Goal: Task Accomplishment & Management: Manage account settings

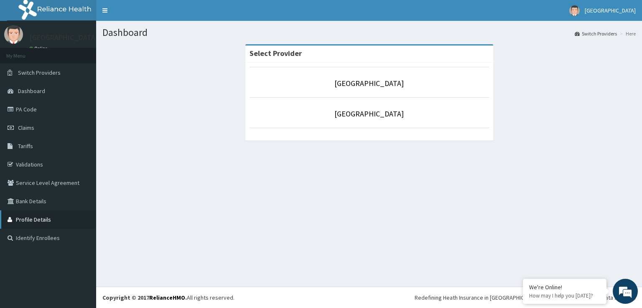
click at [32, 222] on link "Profile Details" at bounding box center [48, 220] width 96 height 18
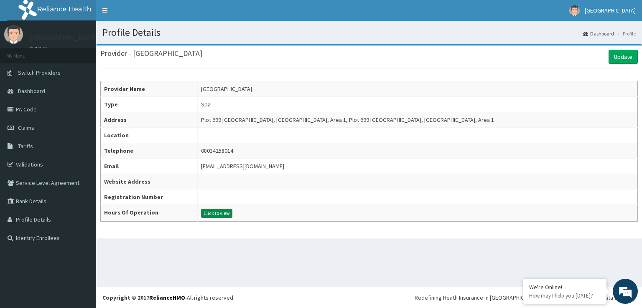
click at [232, 210] on button "Click to view" at bounding box center [216, 213] width 31 height 9
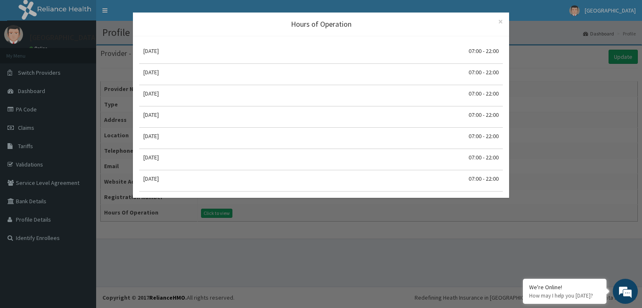
drag, startPoint x: 543, startPoint y: 112, endPoint x: 571, endPoint y: 73, distance: 48.3
click at [543, 112] on div "Hours of Operation × Close [DATE] 07:00 - 22:00 [DATE] 07:00 - 22:00 [DATE] 07:…" at bounding box center [321, 154] width 642 height 308
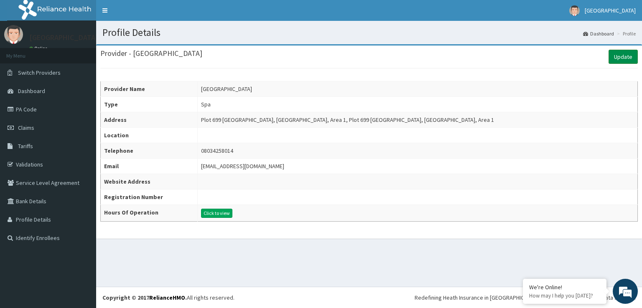
click at [627, 57] on link "Update" at bounding box center [623, 57] width 29 height 14
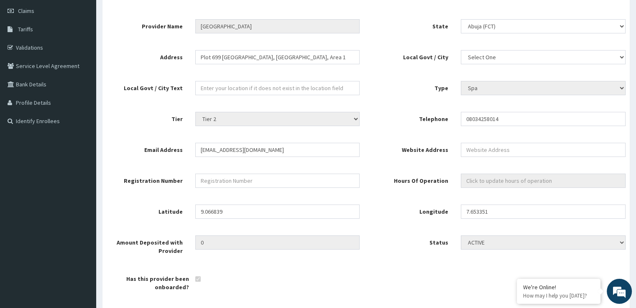
scroll to position [125, 0]
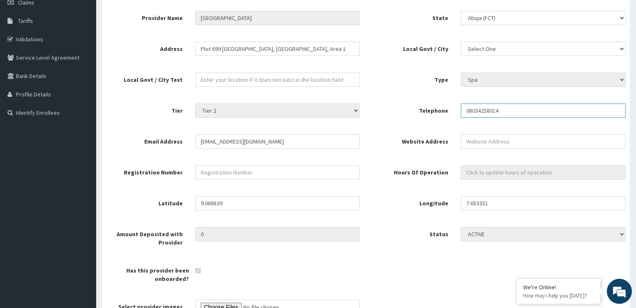
click at [487, 111] on input "08034258014" at bounding box center [543, 111] width 165 height 14
type input "09168240012"
click at [207, 144] on input "gm@grandpelahotels.com" at bounding box center [277, 142] width 165 height 14
type input "[EMAIL_ADDRESS][DOMAIN_NAME]"
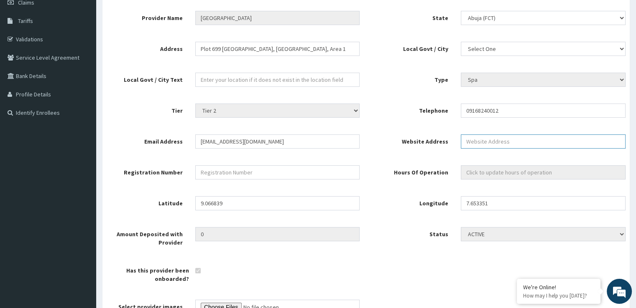
click at [467, 140] on input "Website Address" at bounding box center [543, 142] width 165 height 14
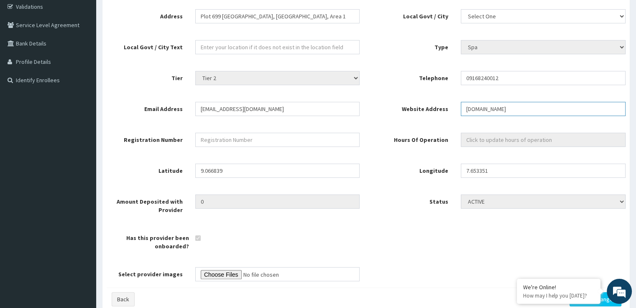
scroll to position [200, 0]
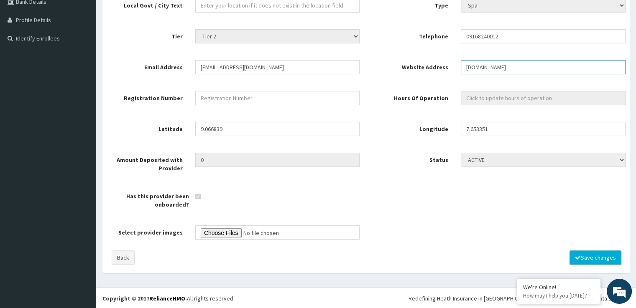
type input "[DOMAIN_NAME]"
click at [583, 256] on button "Save changes" at bounding box center [595, 258] width 52 height 14
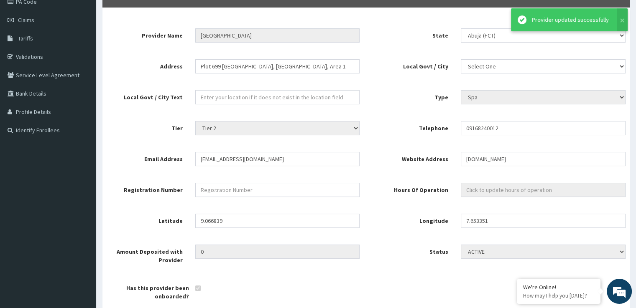
scroll to position [0, 0]
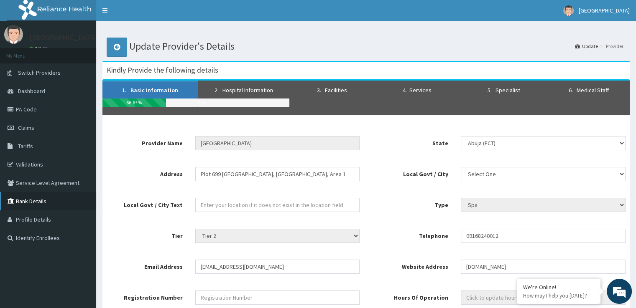
click at [34, 201] on link "Bank Details" at bounding box center [48, 201] width 96 height 18
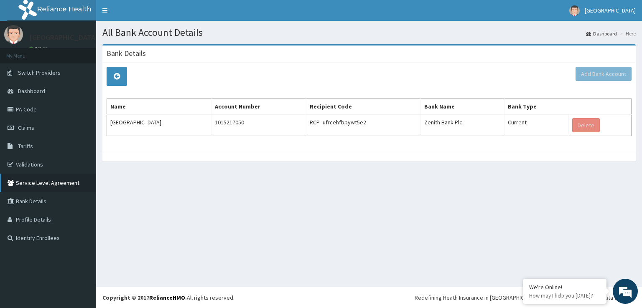
click at [39, 186] on link "Service Level Agreement" at bounding box center [48, 183] width 96 height 18
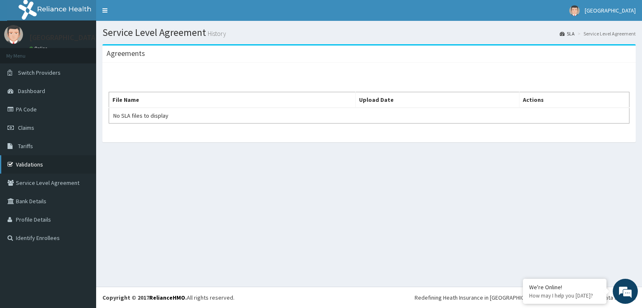
click at [35, 170] on link "Validations" at bounding box center [48, 164] width 96 height 18
